Goal: Task Accomplishment & Management: Complete application form

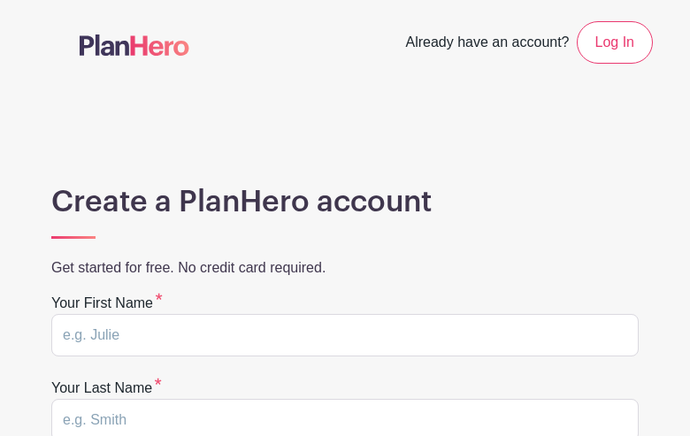
type input "tvtlRwwRgbfsuN"
type input "mJhKcwlim"
type input "[EMAIL_ADDRESS][DOMAIN_NAME]"
